Goal: Task Accomplishment & Management: Use online tool/utility

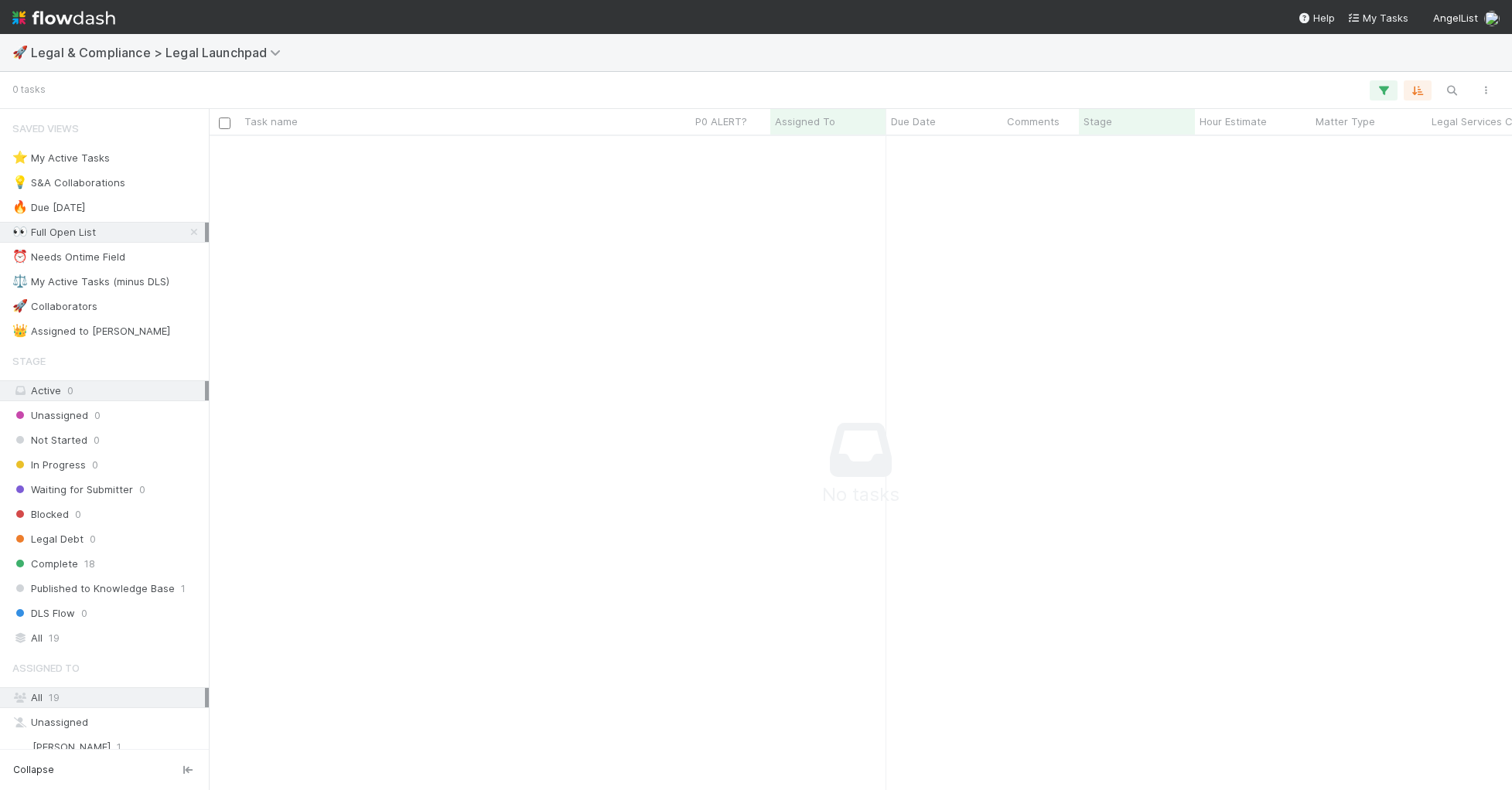
scroll to position [653, 1303]
click at [1441, 91] on button "button" at bounding box center [1451, 90] width 28 height 20
type input "email"
click at [1353, 60] on input "email" at bounding box center [1371, 65] width 155 height 18
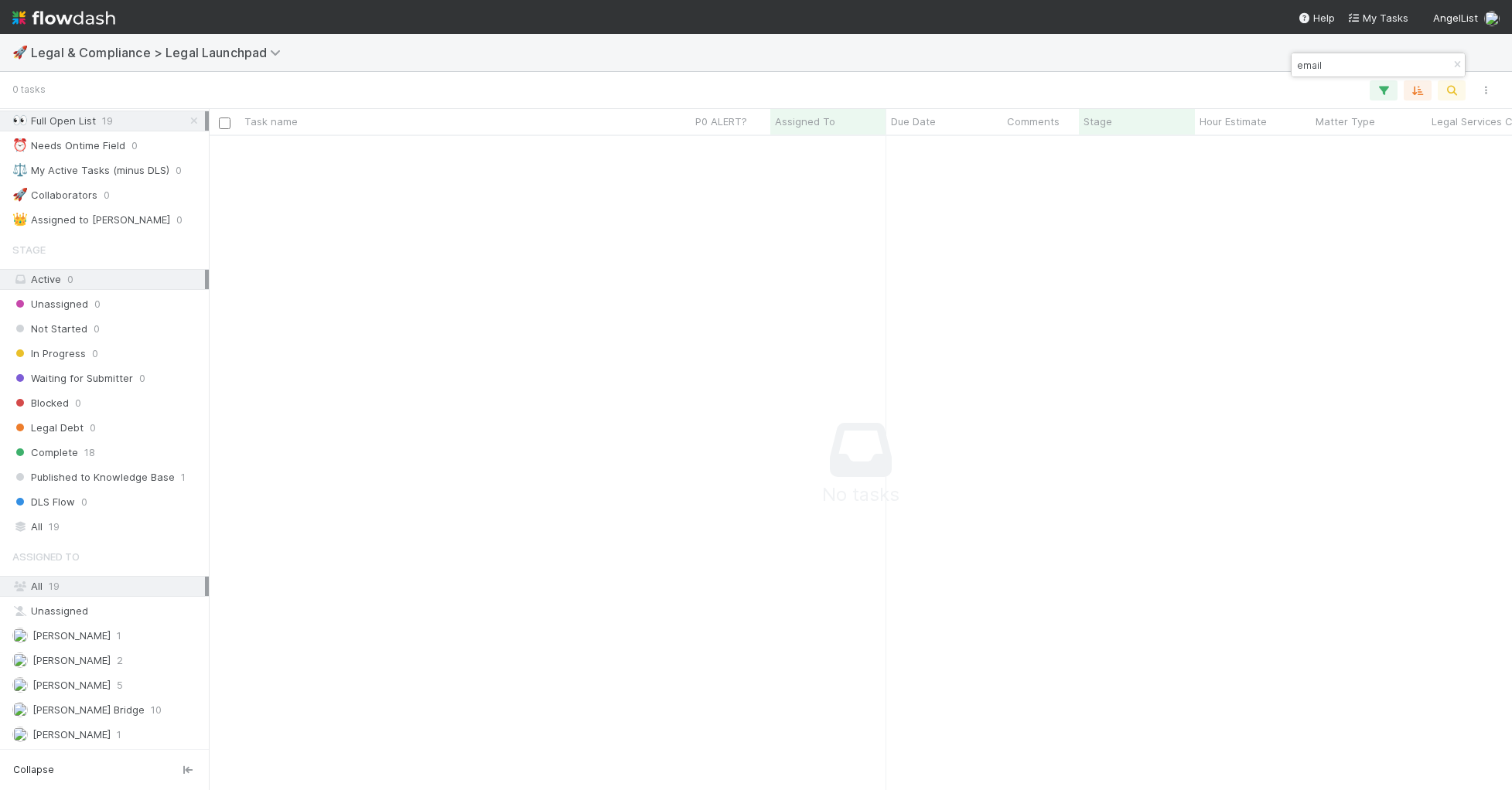
click at [116, 586] on div "All 19" at bounding box center [108, 586] width 192 height 19
click at [90, 455] on span "18" at bounding box center [89, 453] width 11 height 19
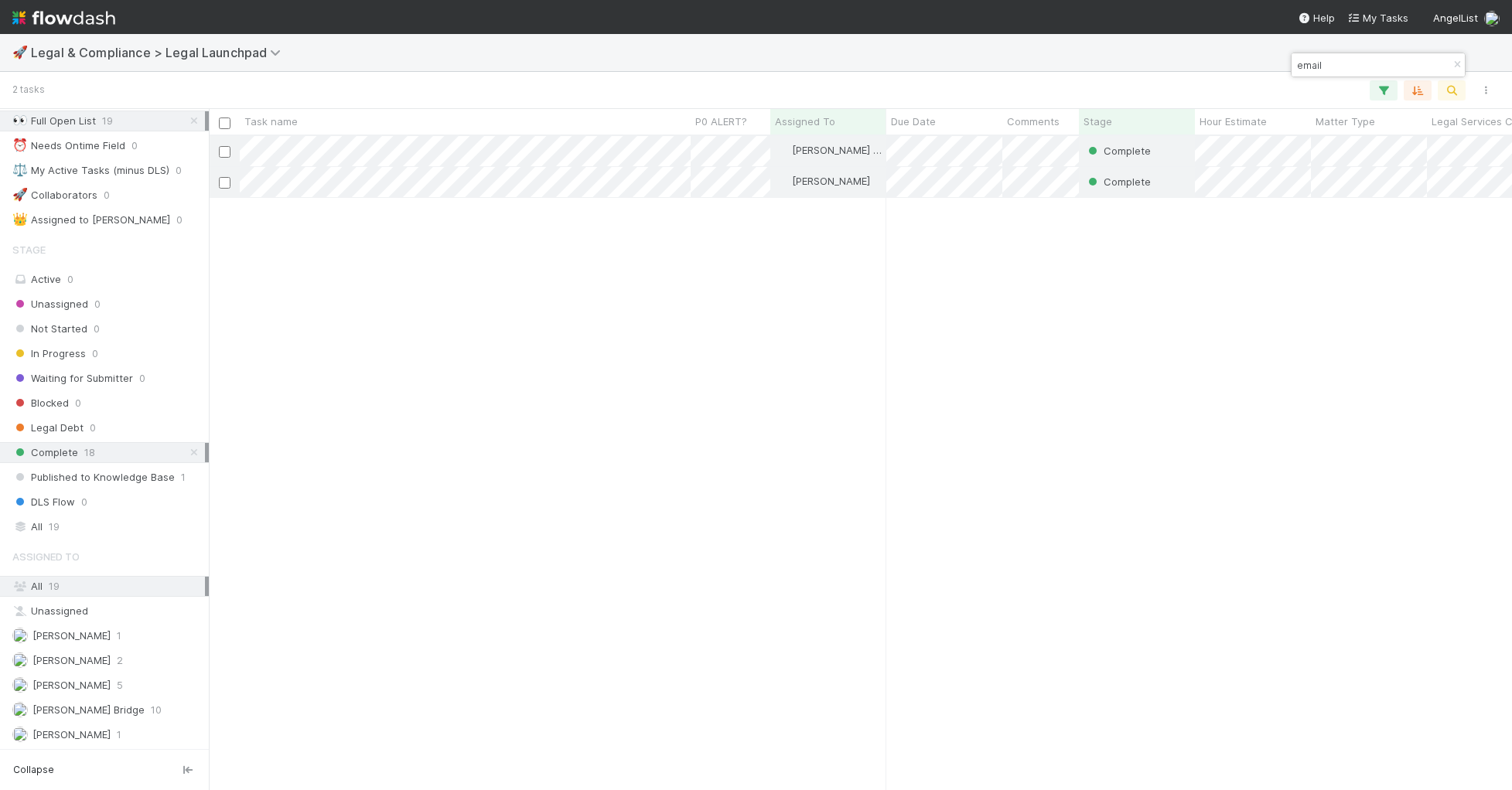
scroll to position [653, 1303]
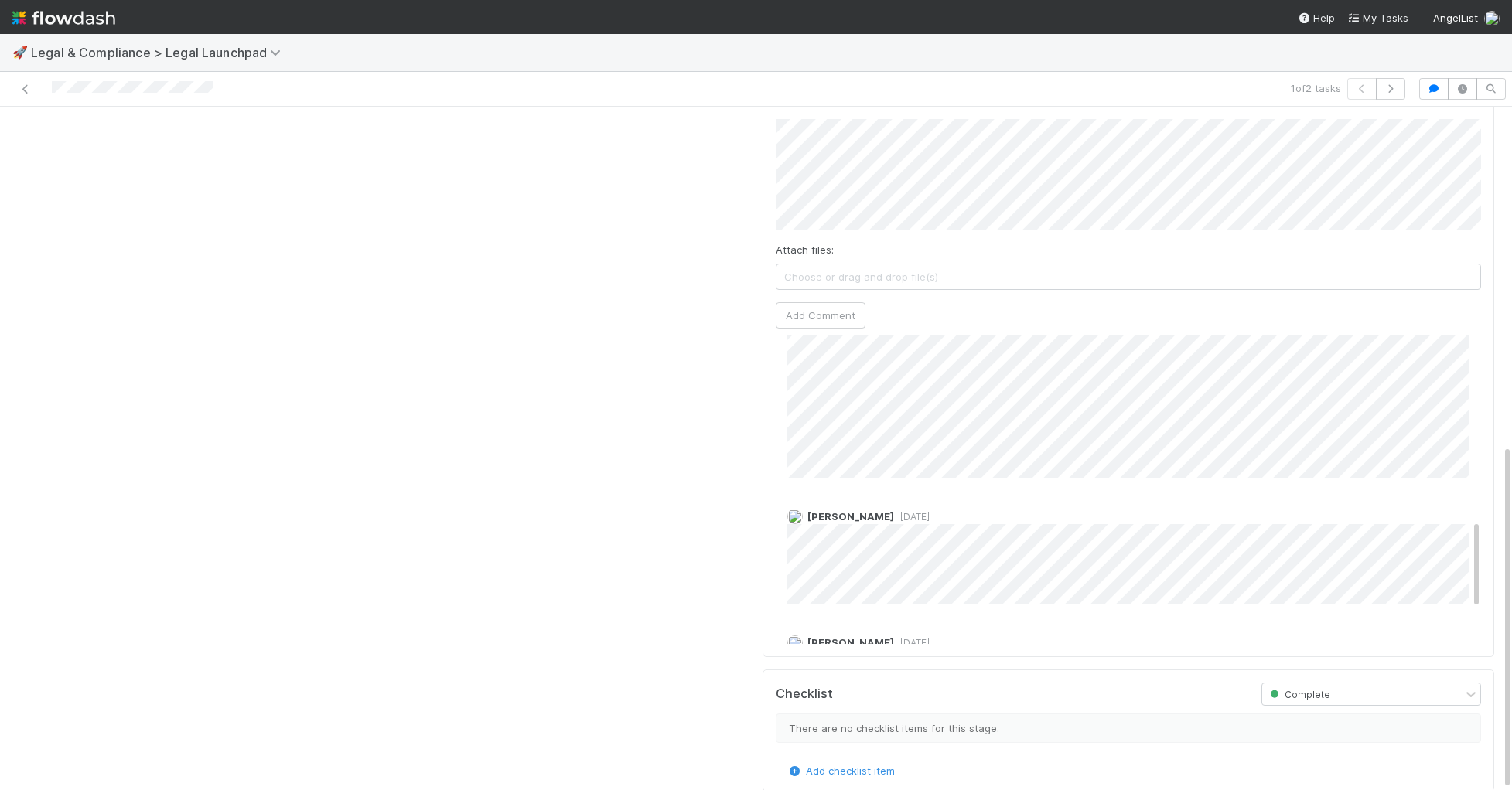
scroll to position [756, 0]
click at [585, 403] on div "Details Edit Task name Due Date P0 ALERT? Matter Type Hour Estimate Planned Ont…" at bounding box center [384, 146] width 745 height 1326
click at [21, 88] on icon at bounding box center [25, 89] width 15 height 10
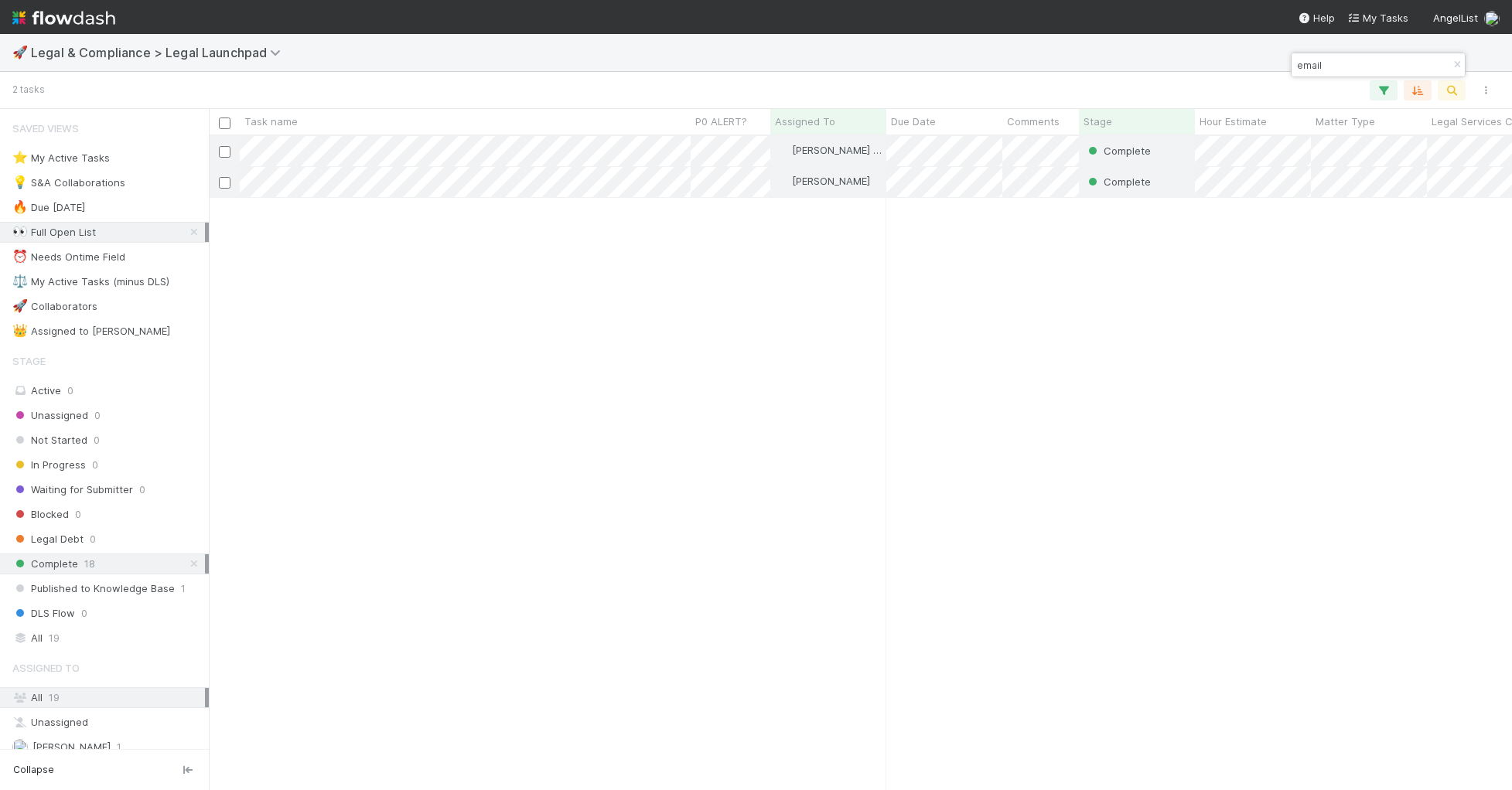
scroll to position [0, 1]
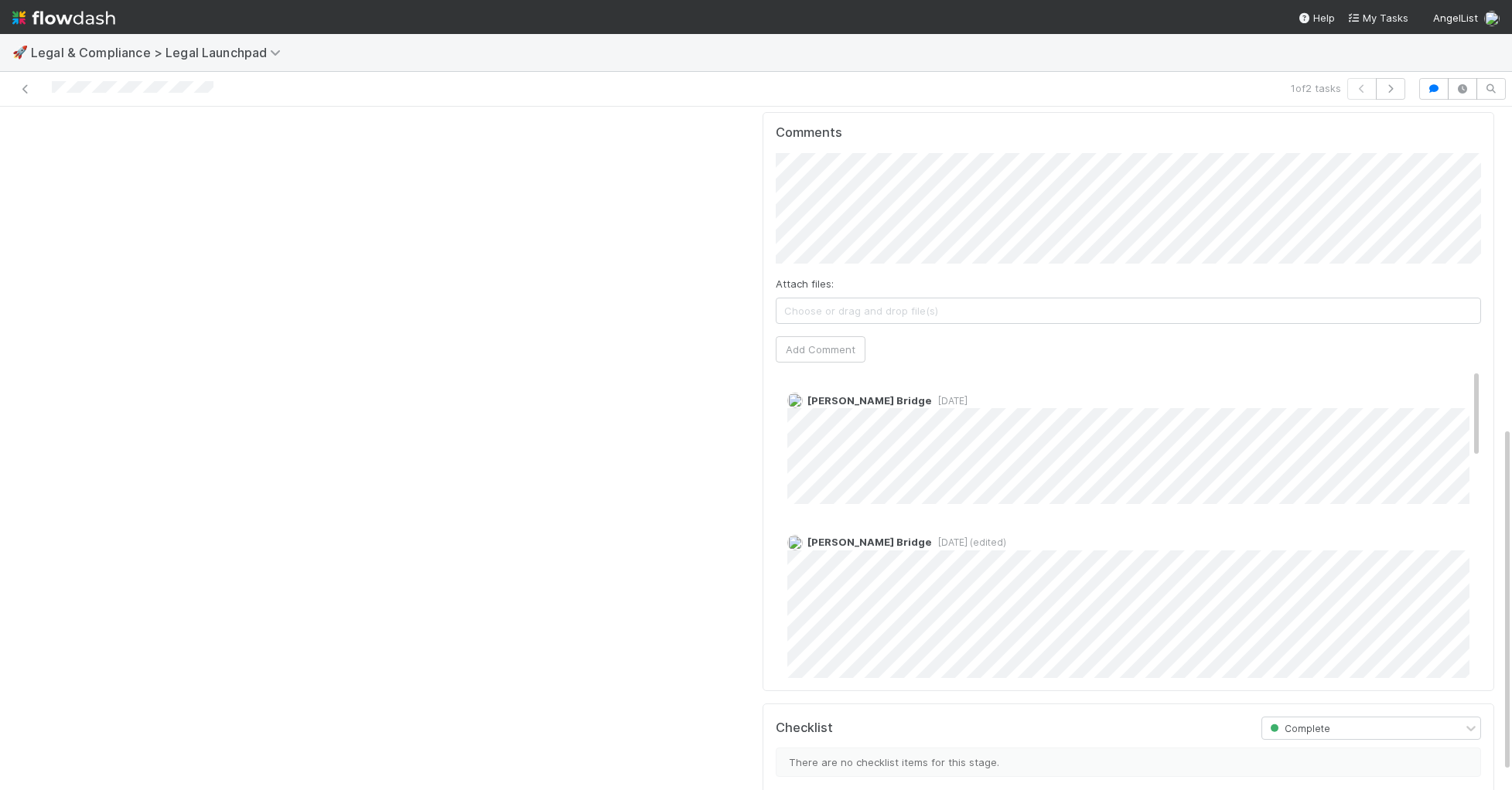
scroll to position [668, 0]
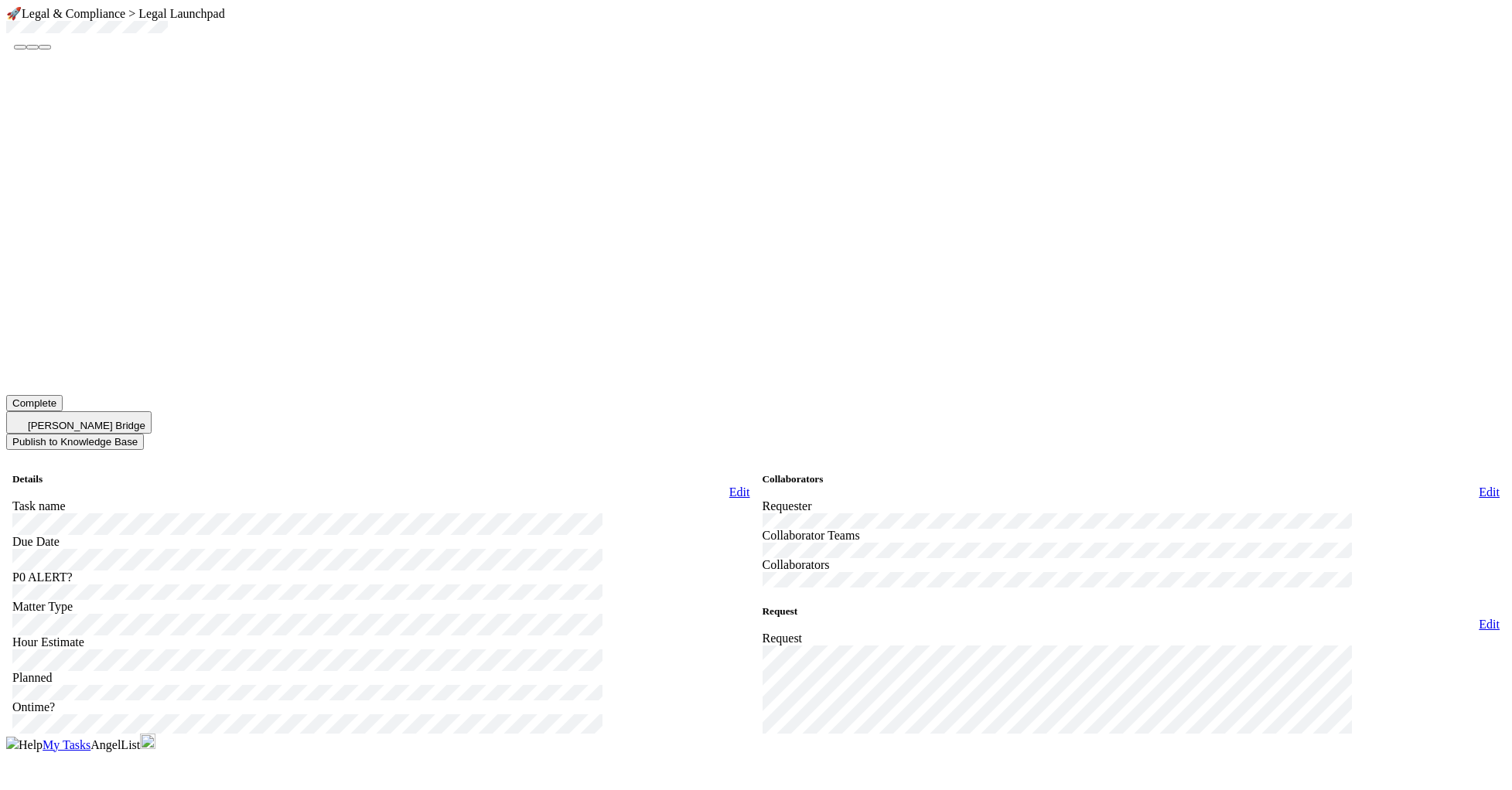
scroll to position [75, 0]
